Goal: Task Accomplishment & Management: Manage account settings

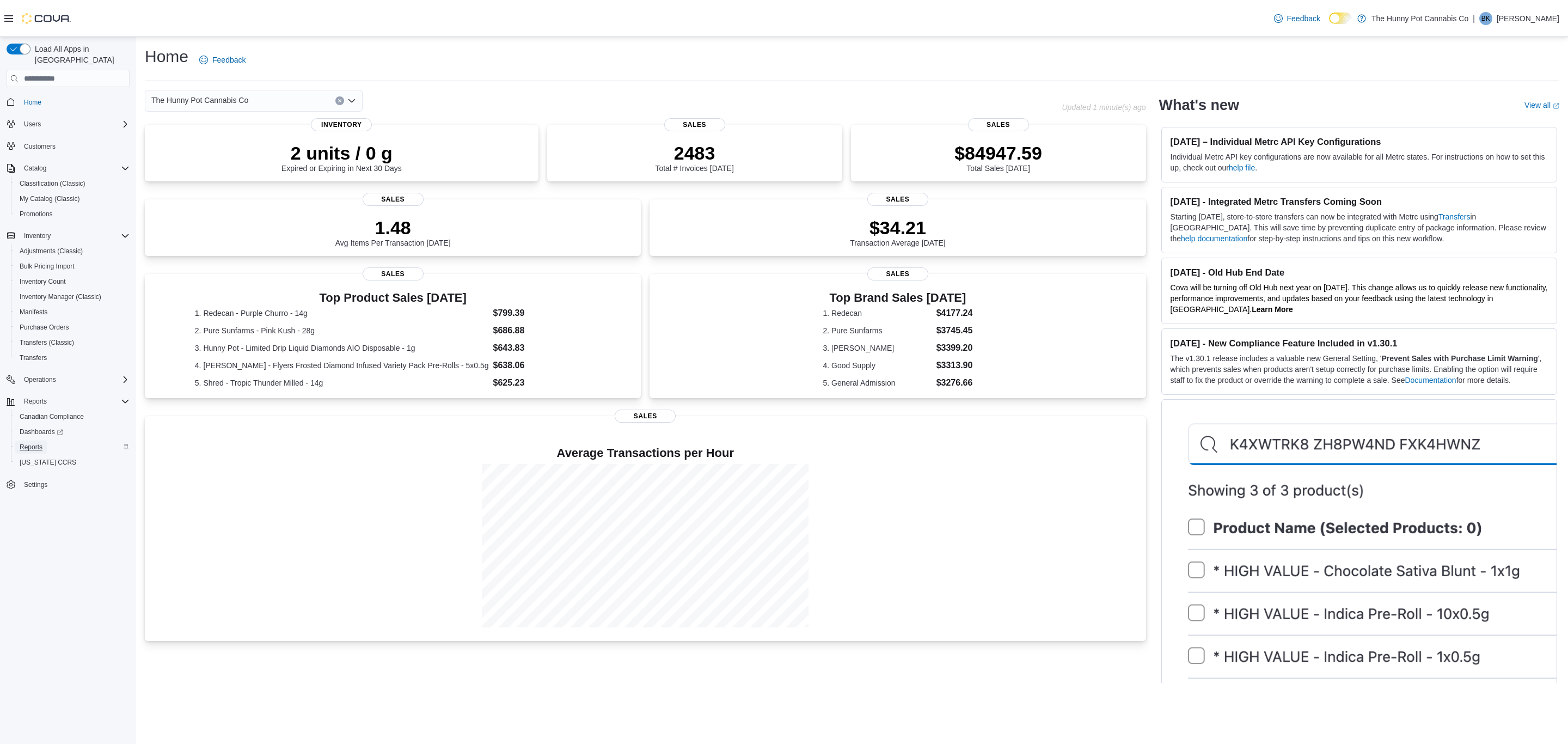
click at [28, 443] on span "Reports" at bounding box center [31, 447] width 23 height 9
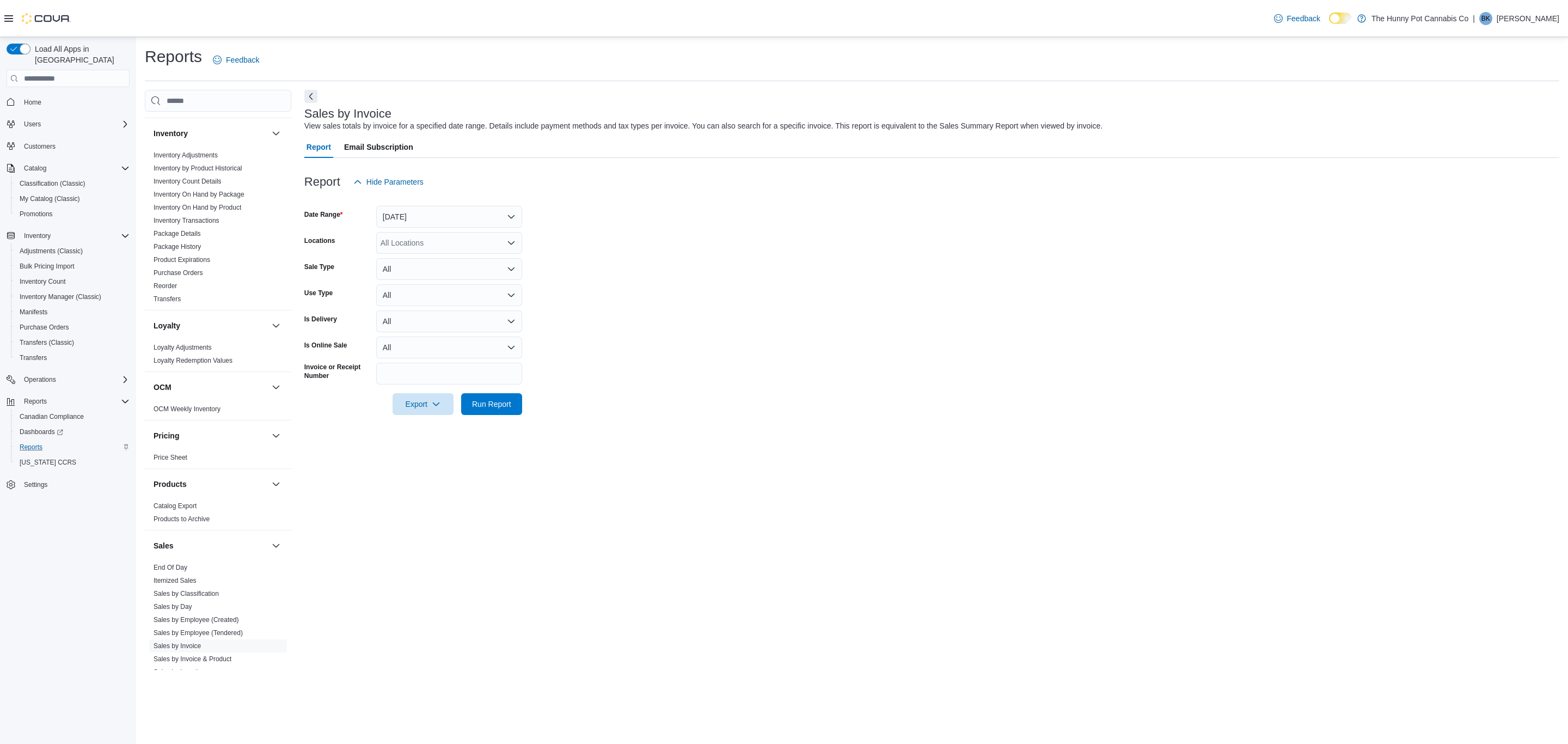
scroll to position [327, 0]
click at [185, 469] on link "Catalog Export" at bounding box center [175, 467] width 43 height 7
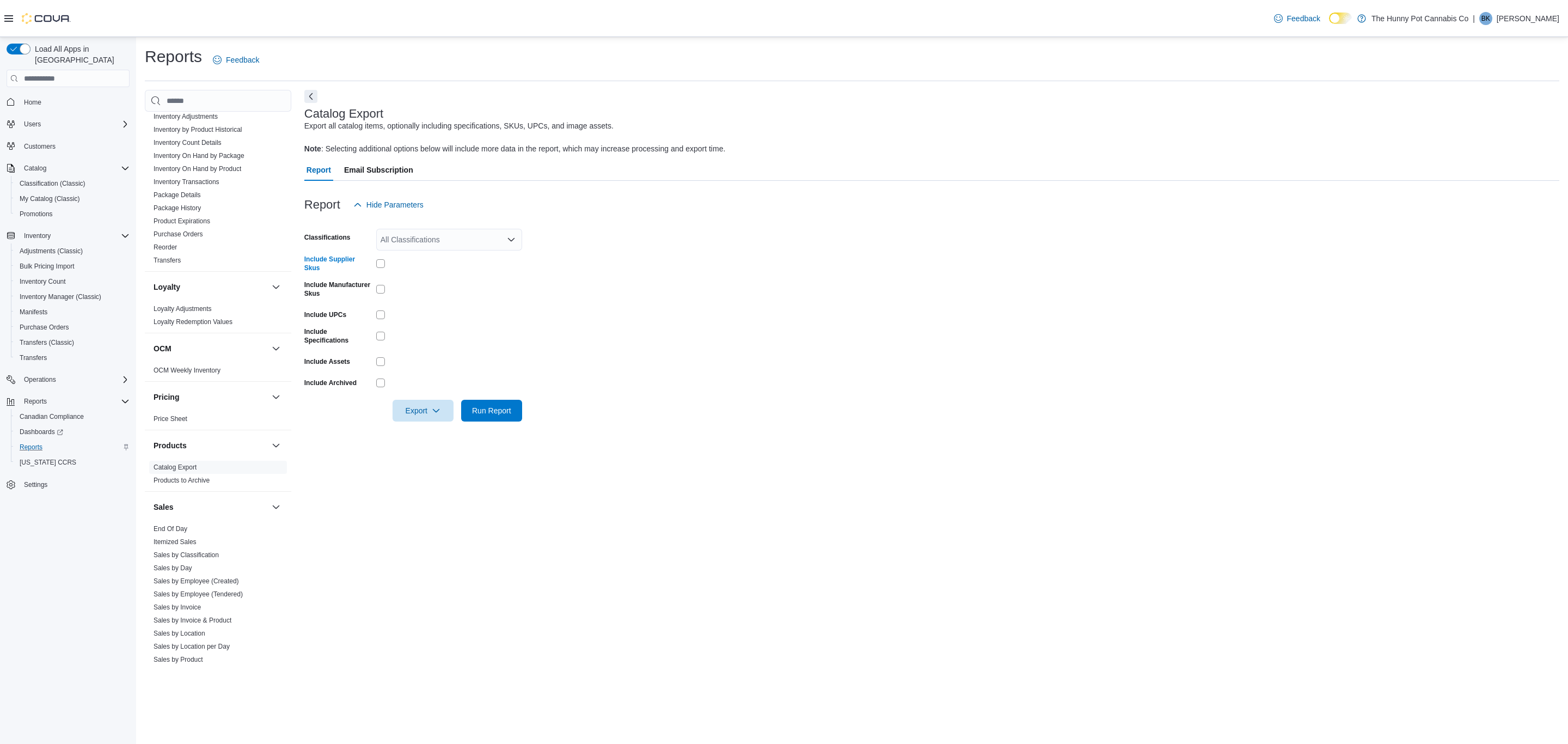
click at [407, 242] on div "All Classifications" at bounding box center [449, 239] width 146 height 22
click at [419, 278] on span "Flower Indica" at bounding box center [422, 274] width 45 height 11
click at [419, 278] on span "Flower Sativa" at bounding box center [422, 274] width 46 height 11
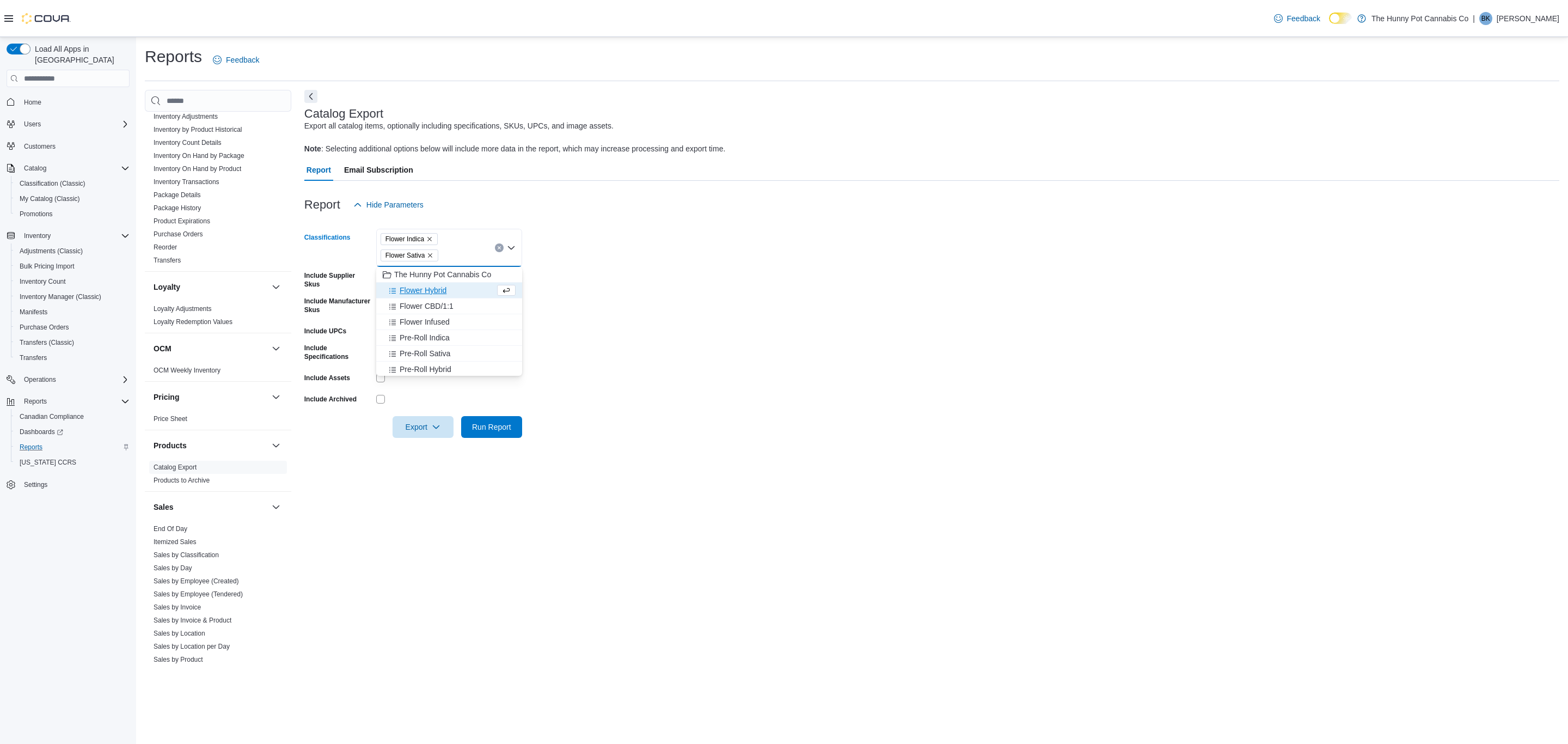
click at [419, 278] on span "The Hunny Pot Cannabis Co" at bounding box center [443, 274] width 97 height 11
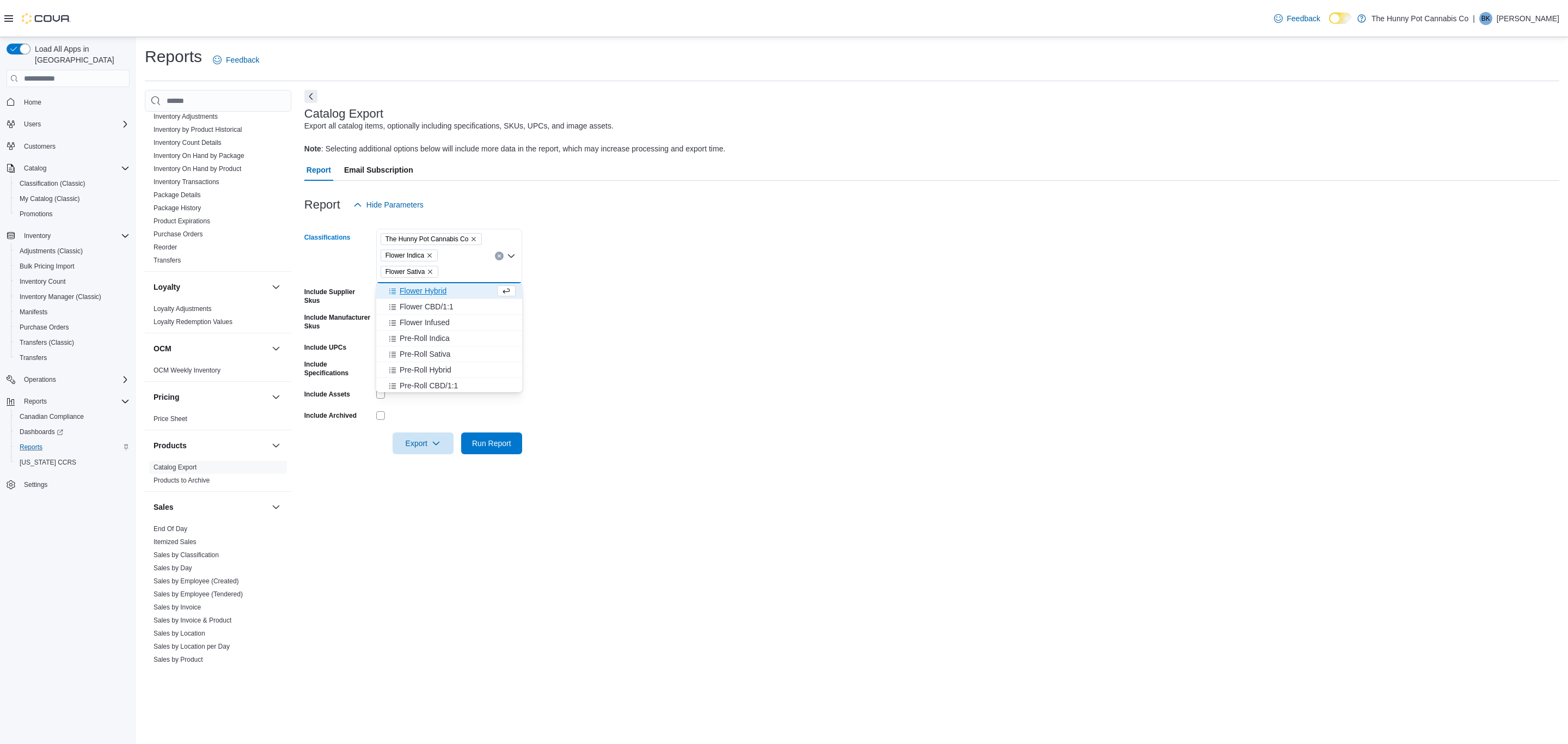
click at [422, 293] on span "Flower Hybrid" at bounding box center [423, 291] width 47 height 11
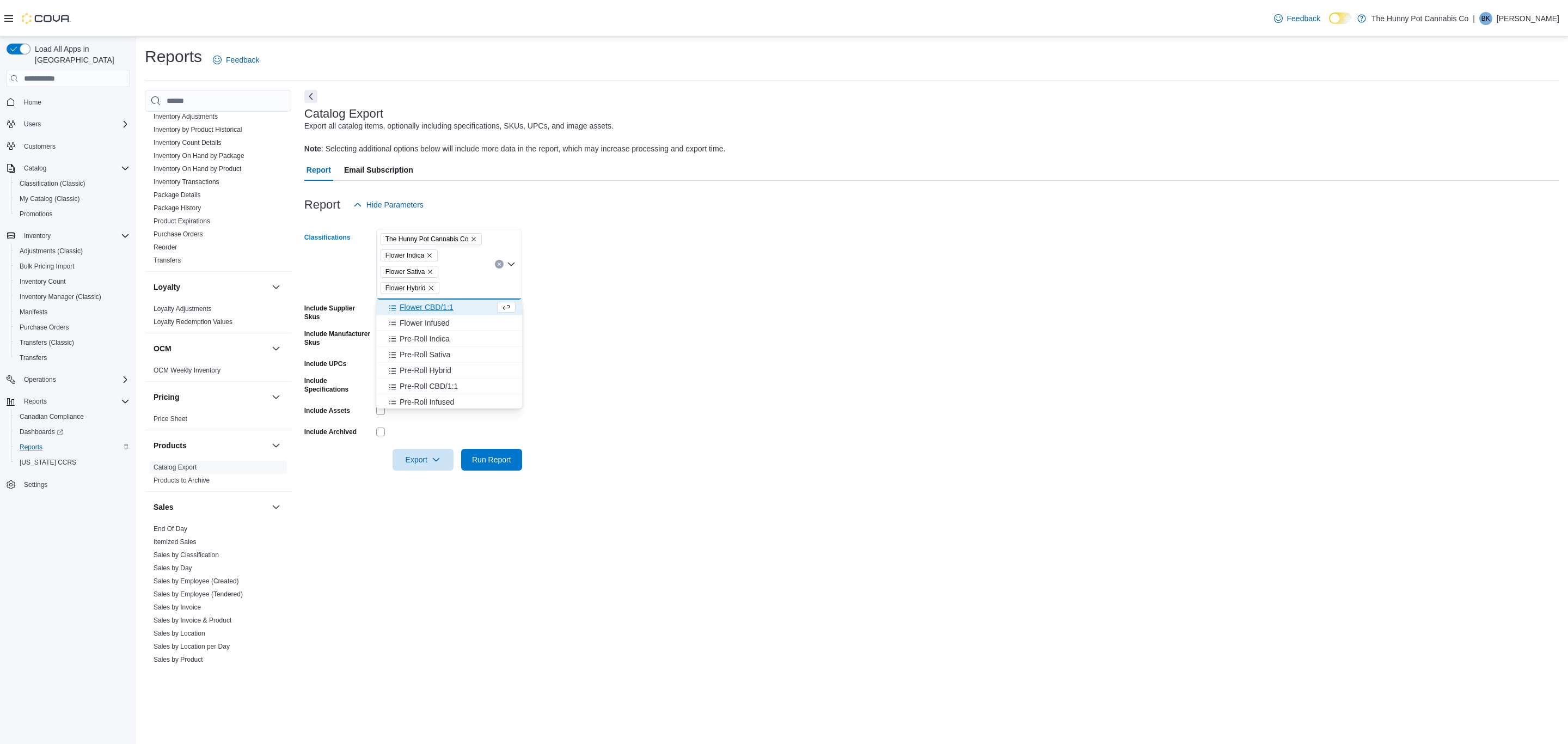
click at [423, 308] on span "Flower CBD/1:1" at bounding box center [427, 307] width 54 height 11
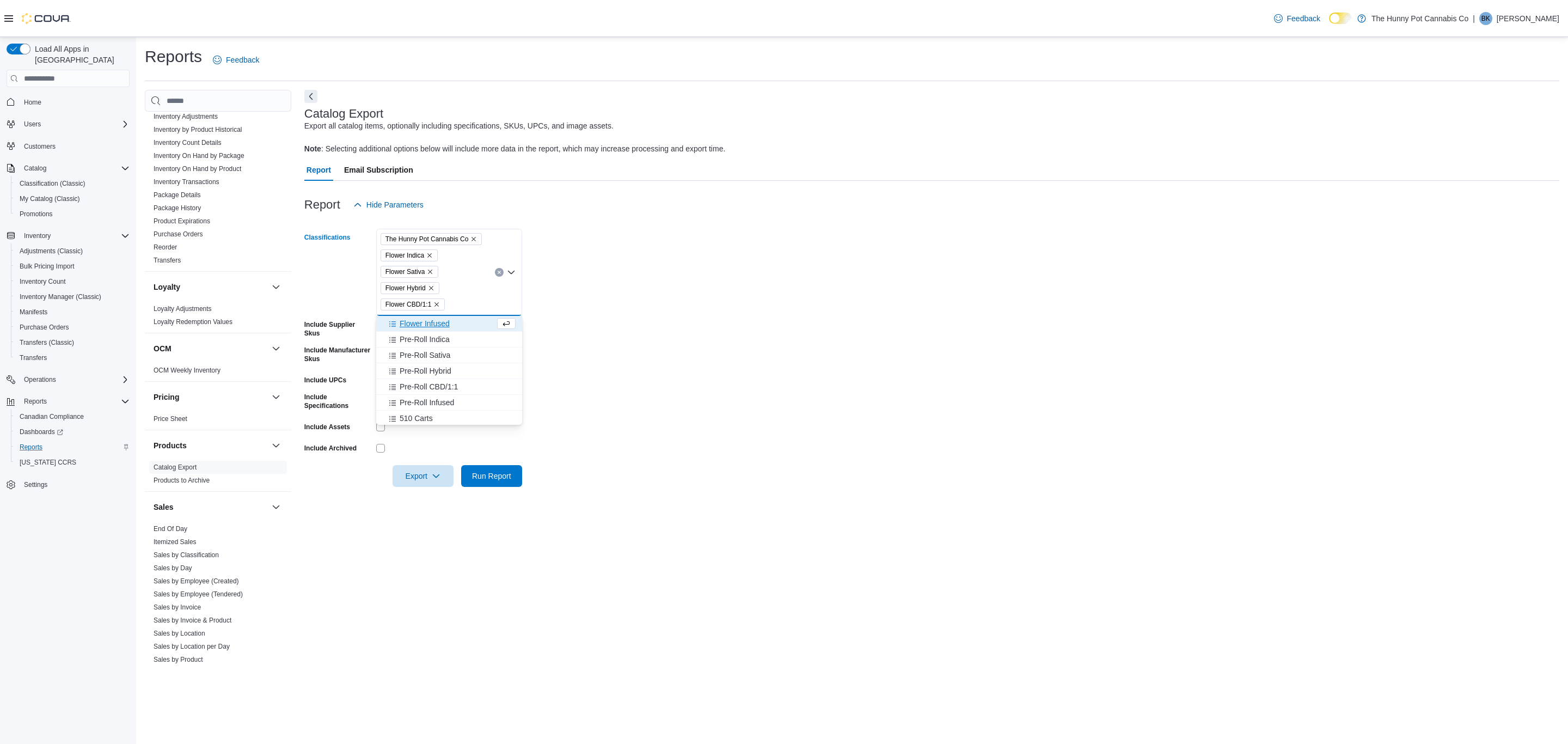
click at [422, 321] on span "Flower Infused" at bounding box center [425, 323] width 50 height 11
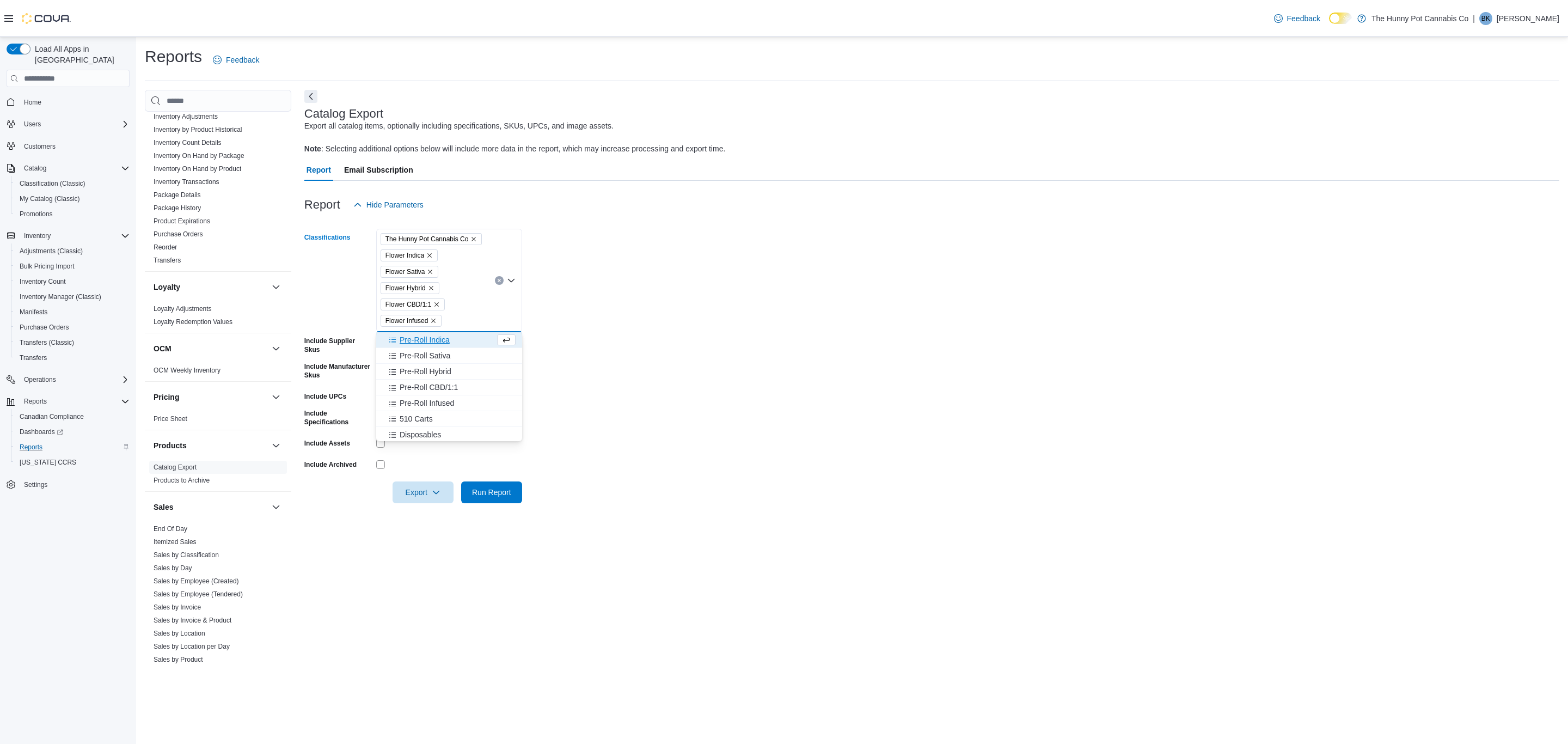
click at [562, 306] on form "Classifications The Hunny Pot Cannabis Co Flower Indica Flower Sativa Flower Hy…" at bounding box center [932, 360] width 1255 height 288
click at [497, 280] on icon "Clear input" at bounding box center [499, 280] width 4 height 4
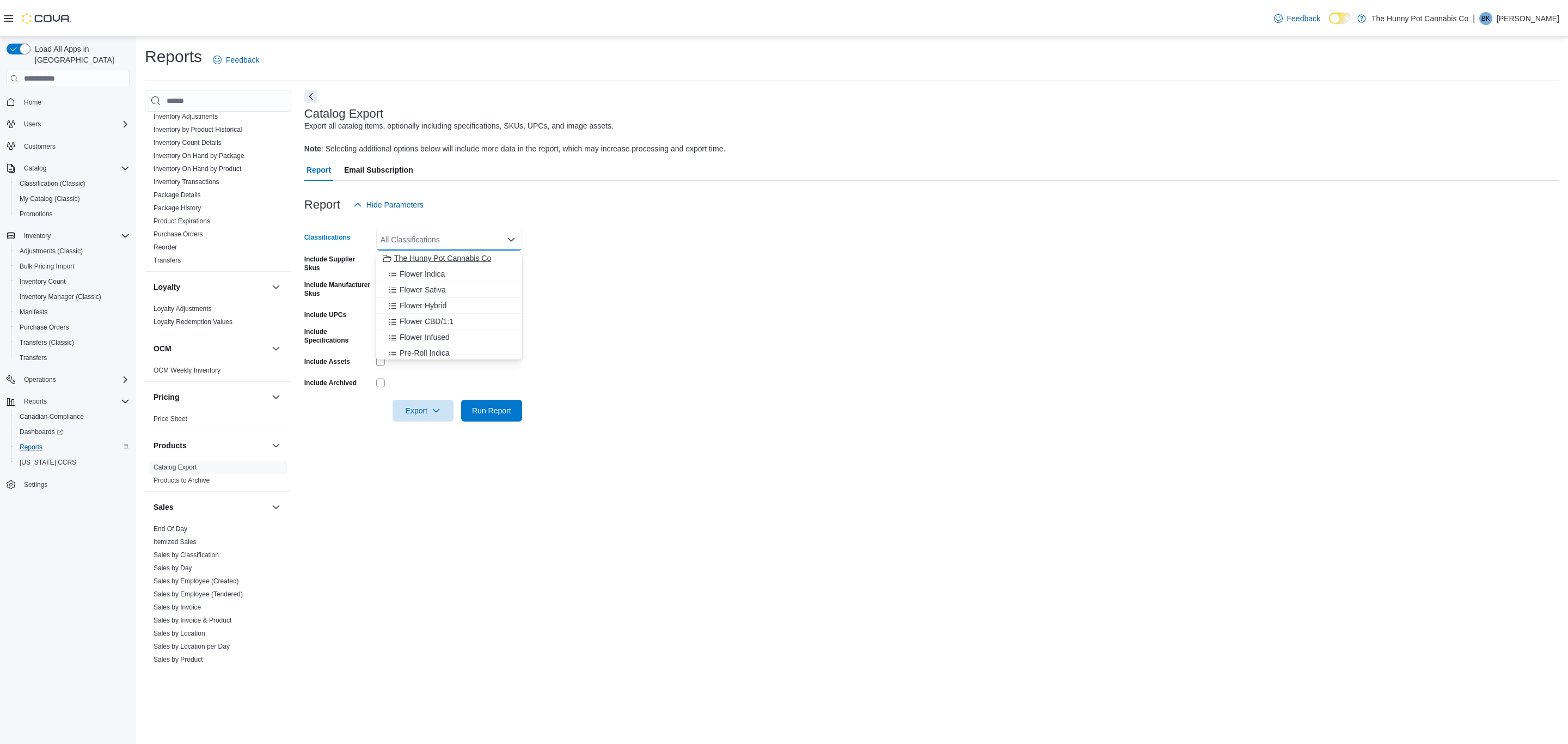
click at [465, 254] on span "The Hunny Pot Cannabis Co" at bounding box center [443, 258] width 97 height 11
click at [585, 270] on form "Classifications The Hunny Pot Cannabis Co Combo box. Selected. The Hunny Pot Ca…" at bounding box center [932, 319] width 1255 height 206
click at [388, 167] on span "Email Subscription" at bounding box center [378, 170] width 69 height 22
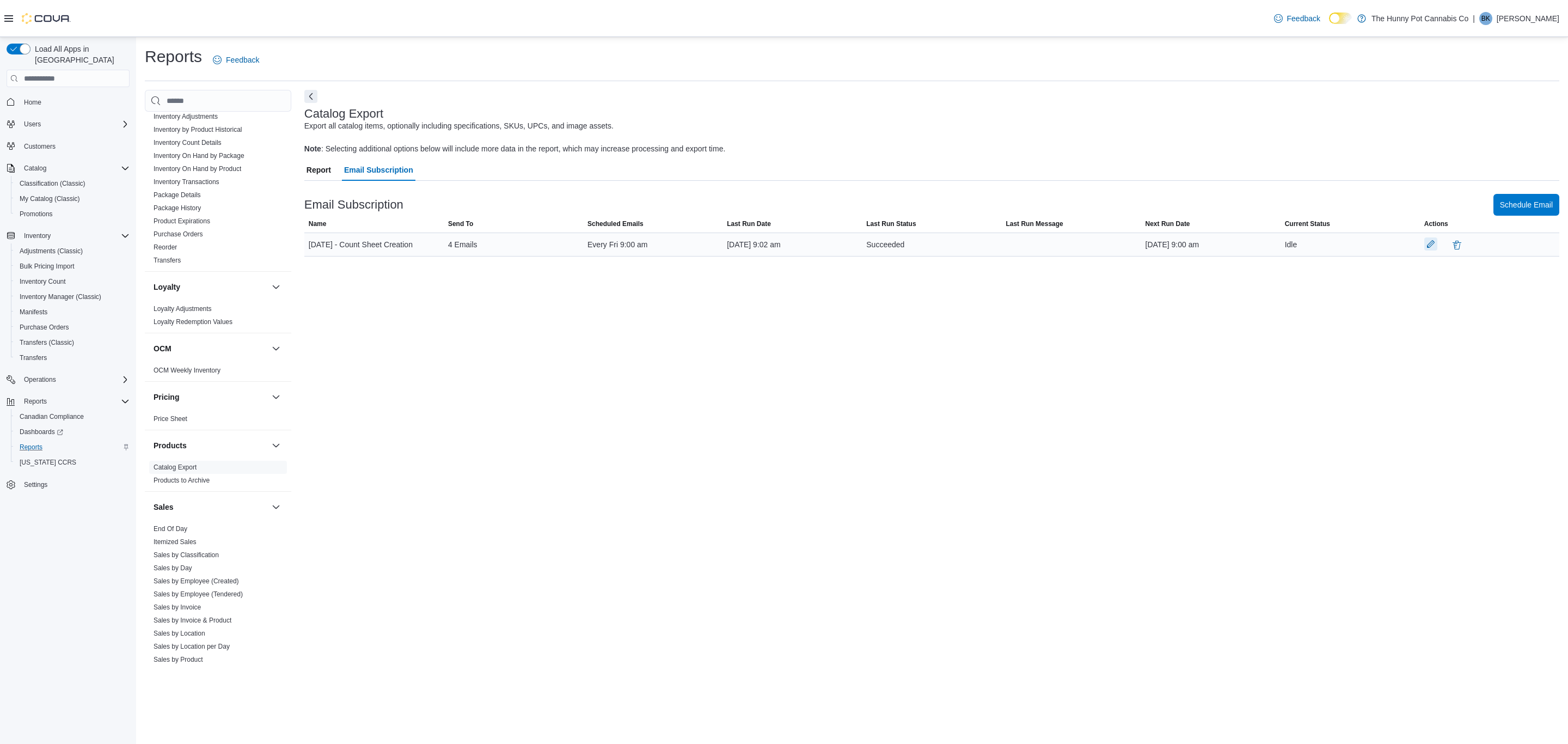
click at [1426, 241] on button "button" at bounding box center [1431, 244] width 13 height 13
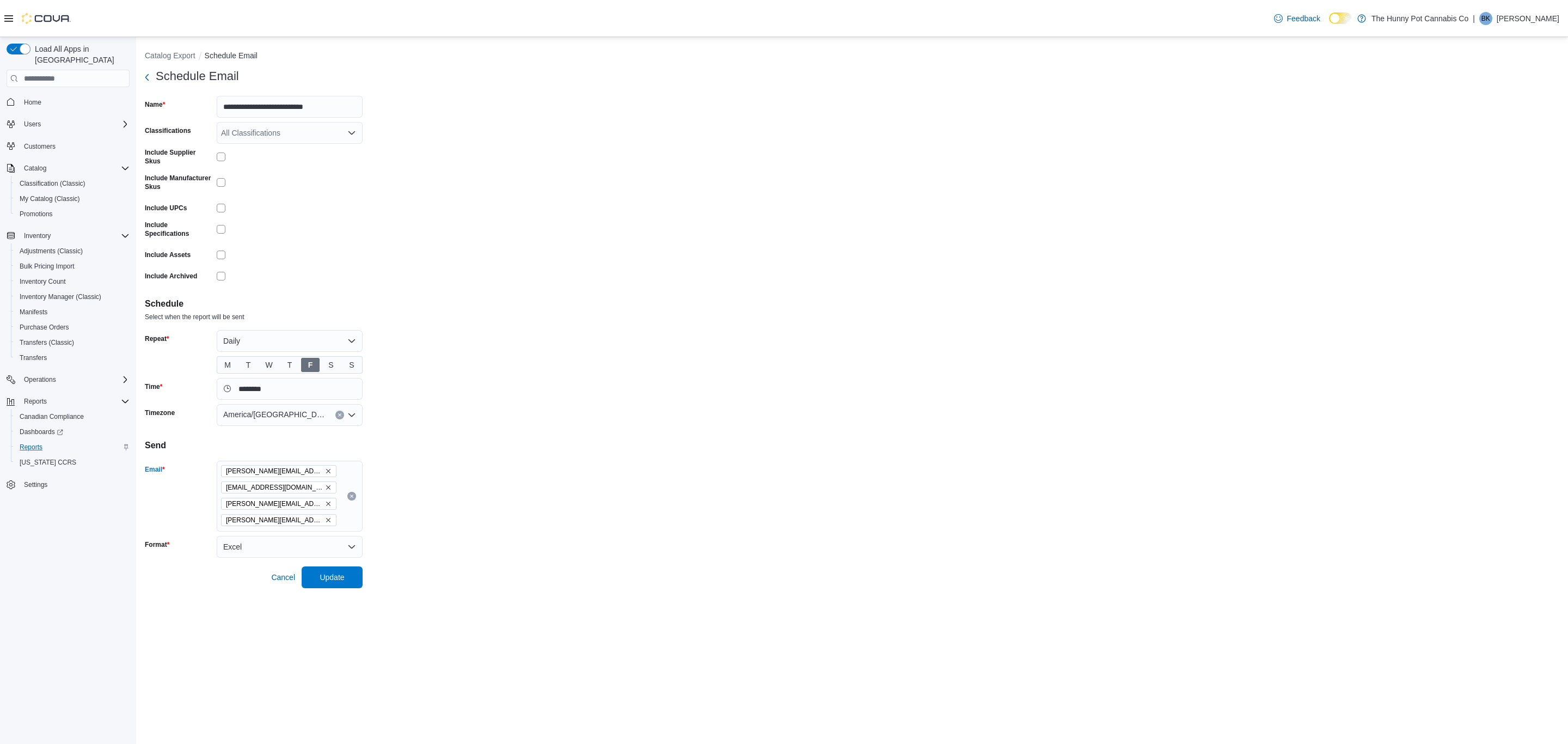
click at [329, 486] on icon "Remove cbrown@verdantmanagement.ca from selection in this group" at bounding box center [328, 487] width 7 height 7
click at [329, 486] on icon "Remove christina@verdantmanagement.ca from selection in this group" at bounding box center [328, 487] width 7 height 7
click at [329, 486] on icon "Remove ramon@verdantmanagement.ca from selection in this group" at bounding box center [328, 487] width 7 height 7
click at [340, 527] on span "Update" at bounding box center [332, 527] width 24 height 11
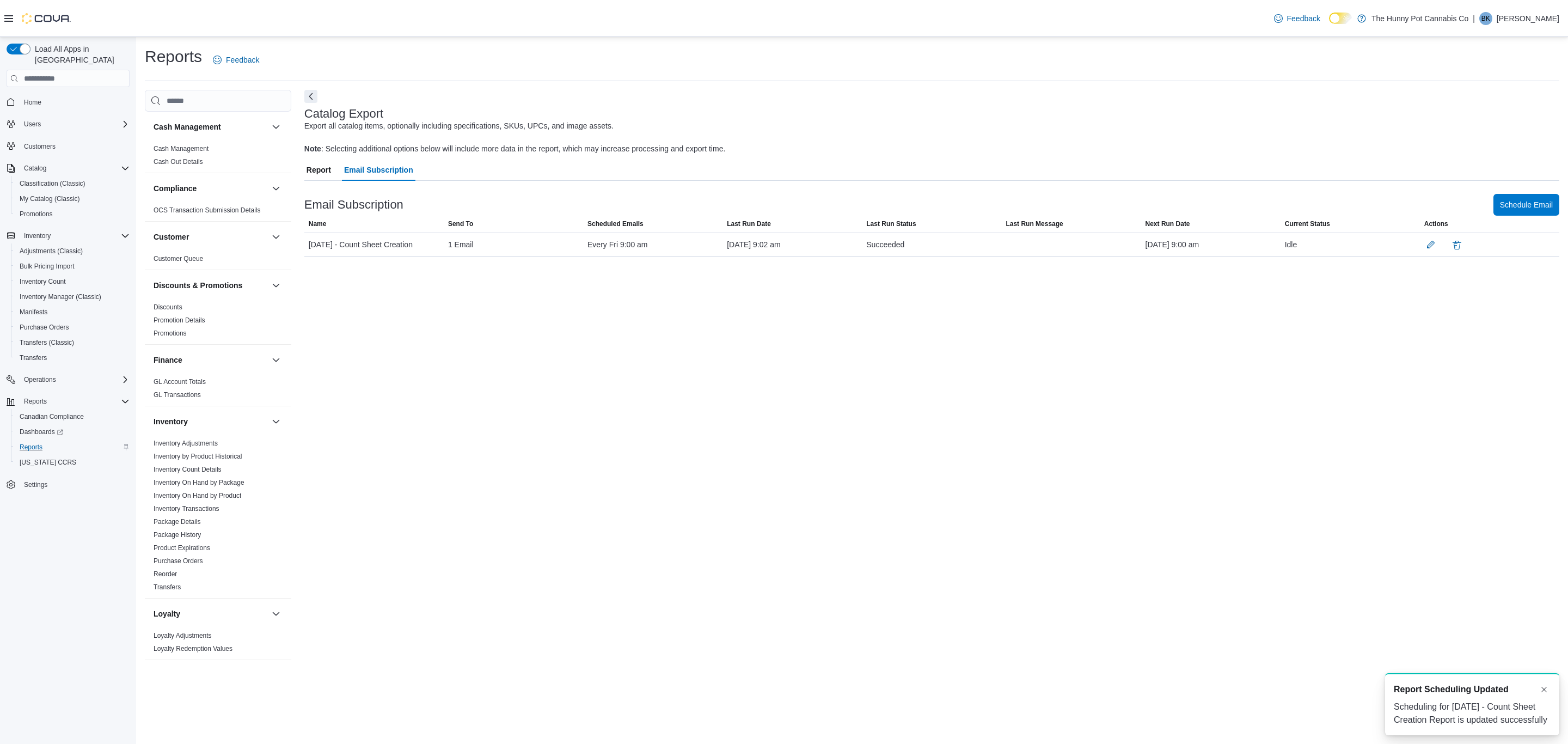
click at [329, 175] on span "Report" at bounding box center [318, 170] width 24 height 22
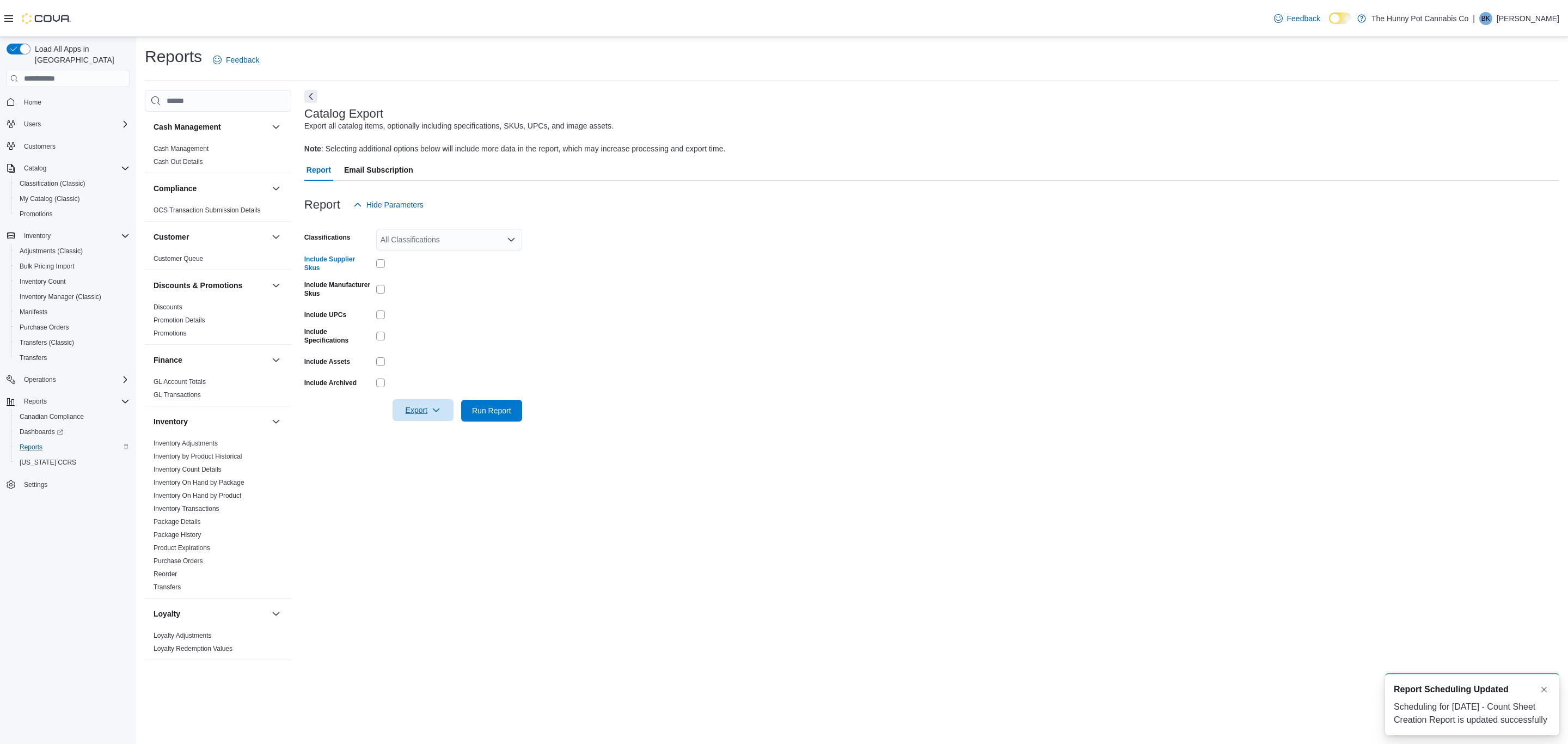
click at [438, 407] on icon "button" at bounding box center [436, 410] width 9 height 9
click at [438, 428] on span "Export to Excel" at bounding box center [425, 431] width 49 height 9
